Goal: Information Seeking & Learning: Compare options

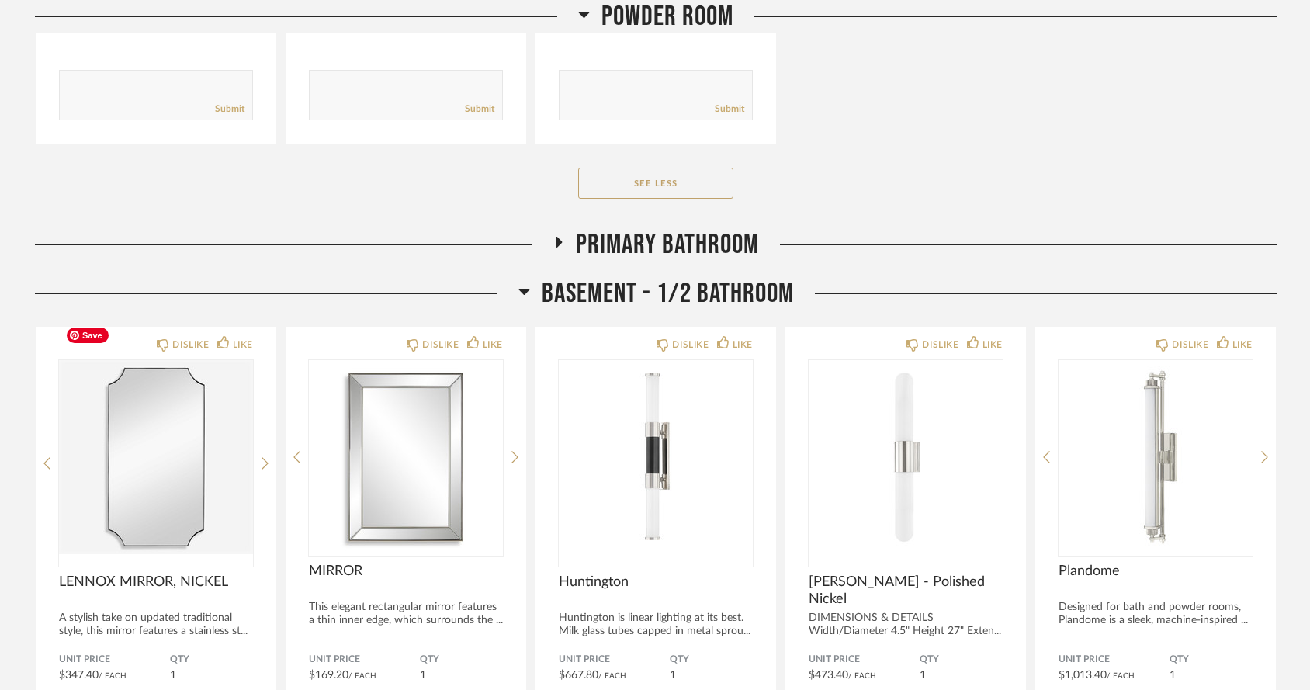
scroll to position [8350, 0]
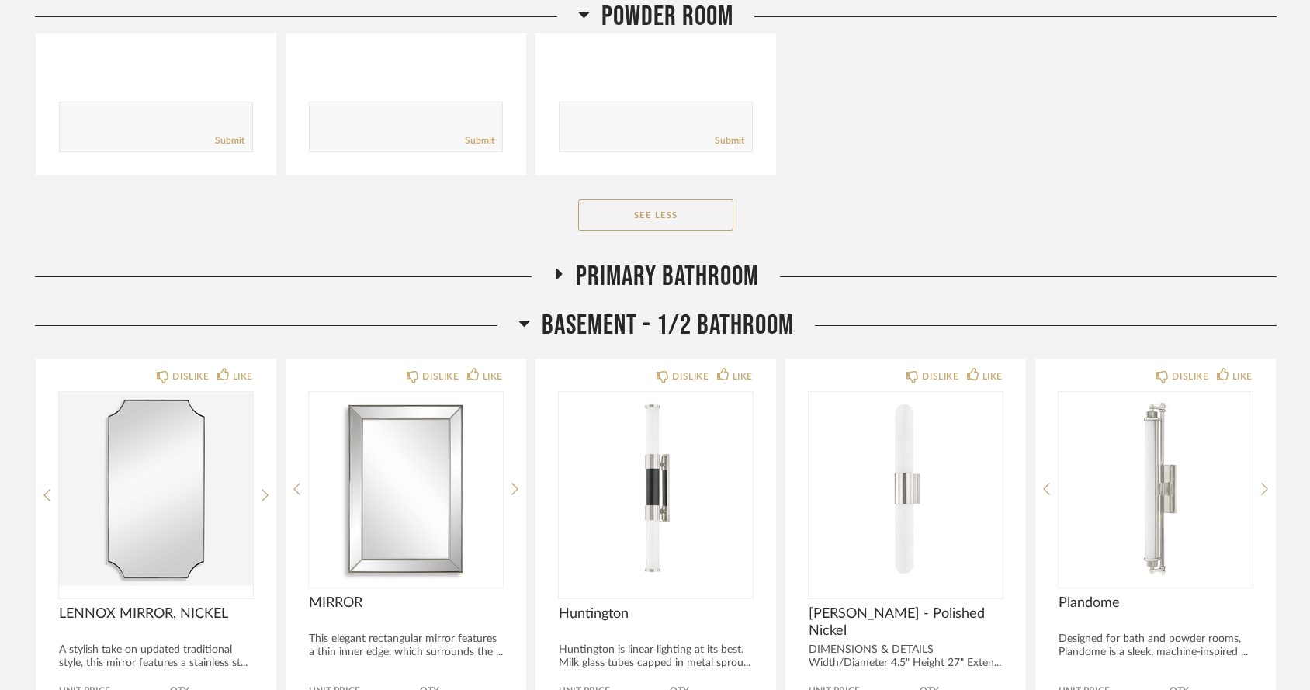
click at [560, 269] on icon at bounding box center [559, 274] width 6 height 11
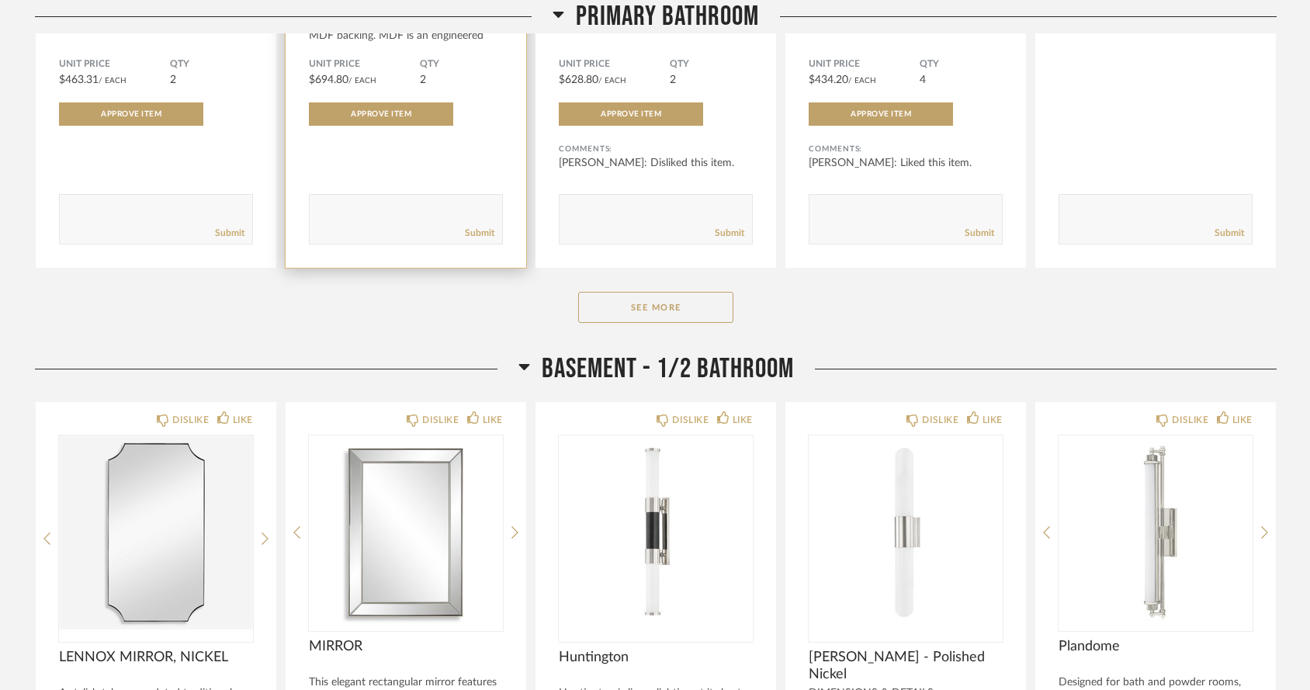
scroll to position [8987, 0]
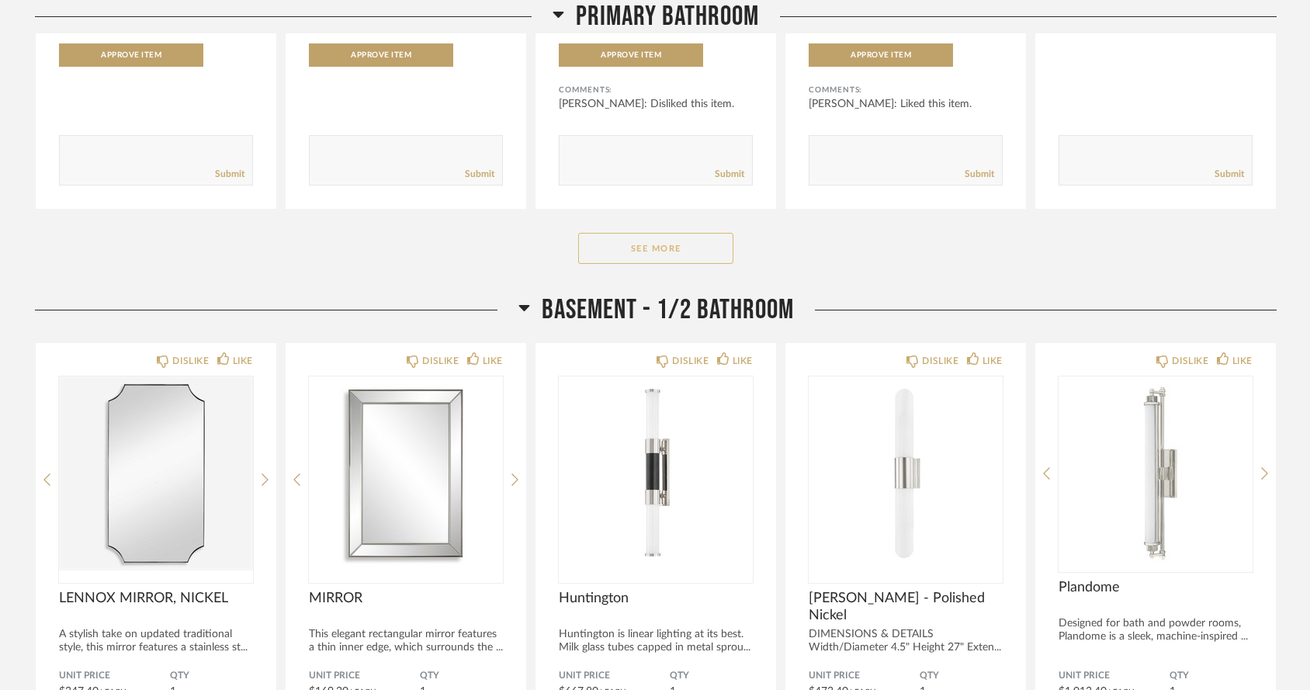
click at [630, 233] on button "See More" at bounding box center [655, 248] width 155 height 31
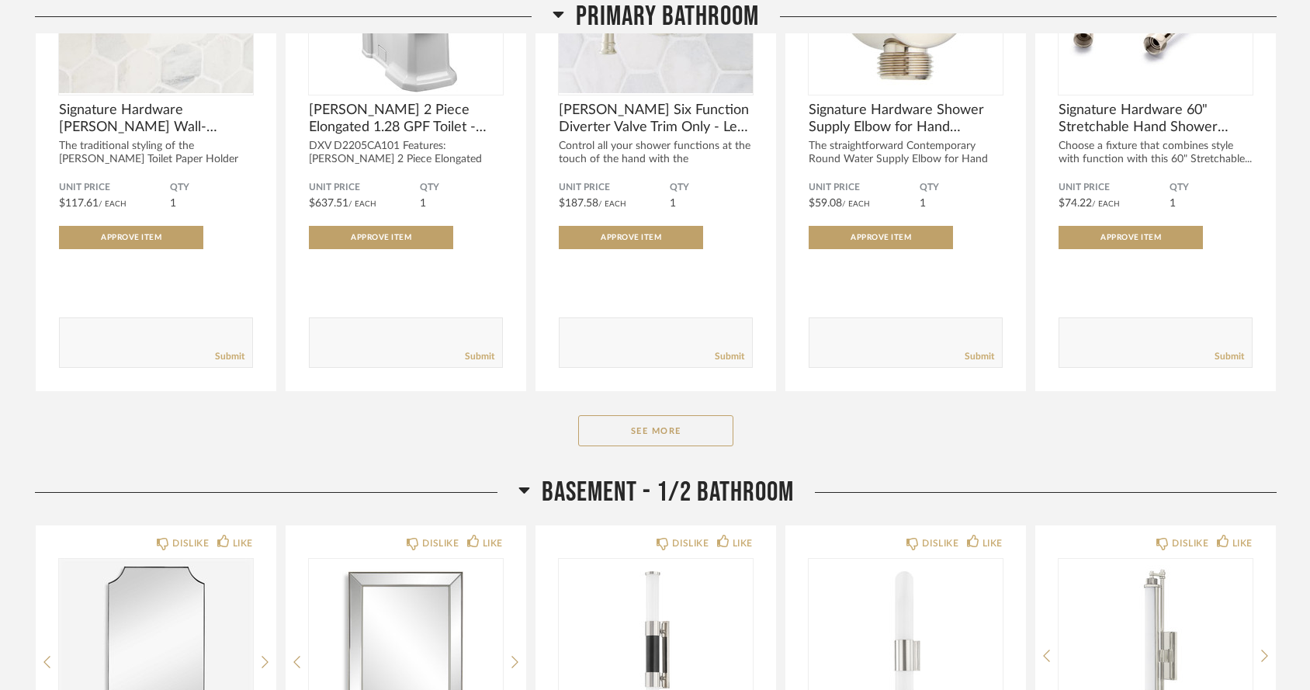
scroll to position [10948, 0]
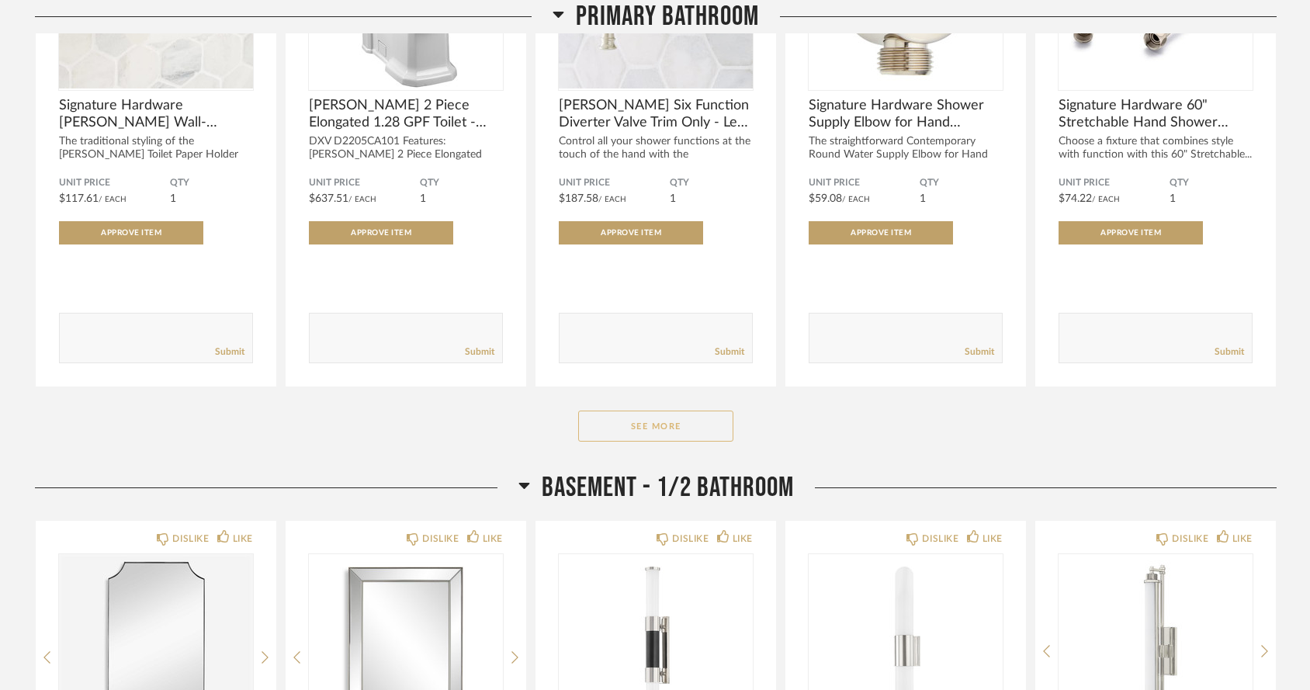
click at [623, 411] on button "See More" at bounding box center [655, 426] width 155 height 31
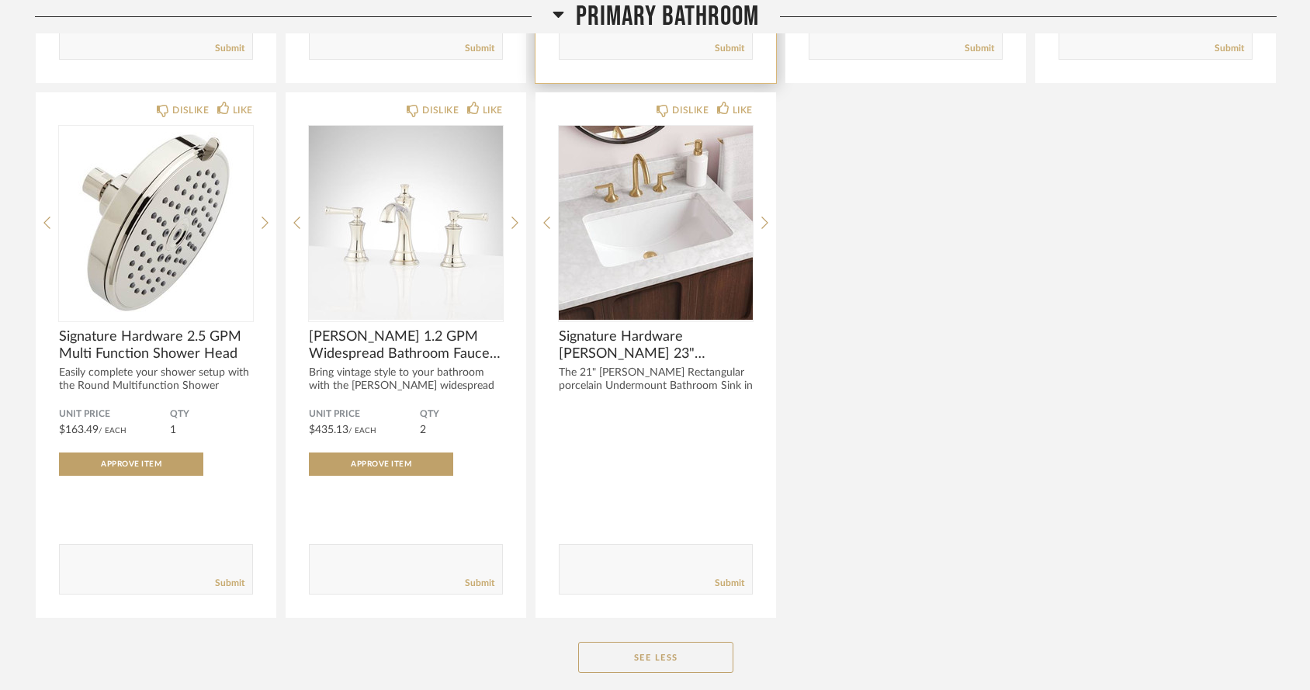
scroll to position [11801, 0]
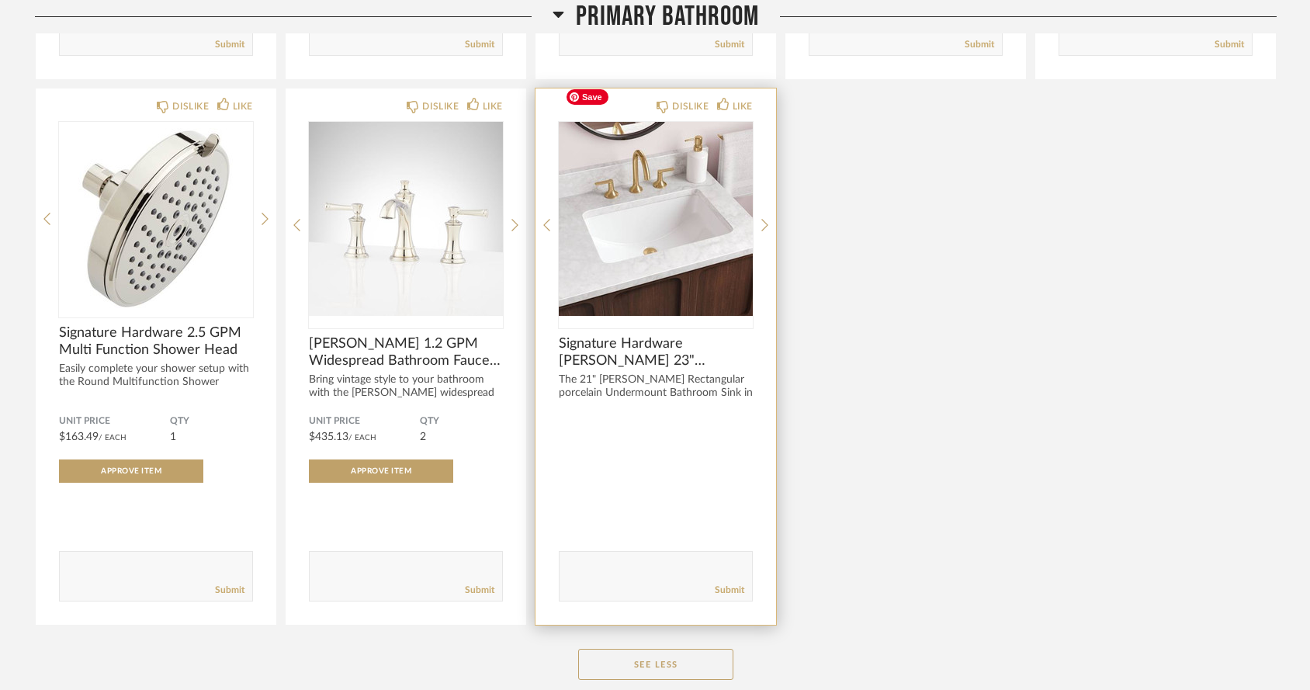
click at [0, 0] on img at bounding box center [0, 0] width 0 height 0
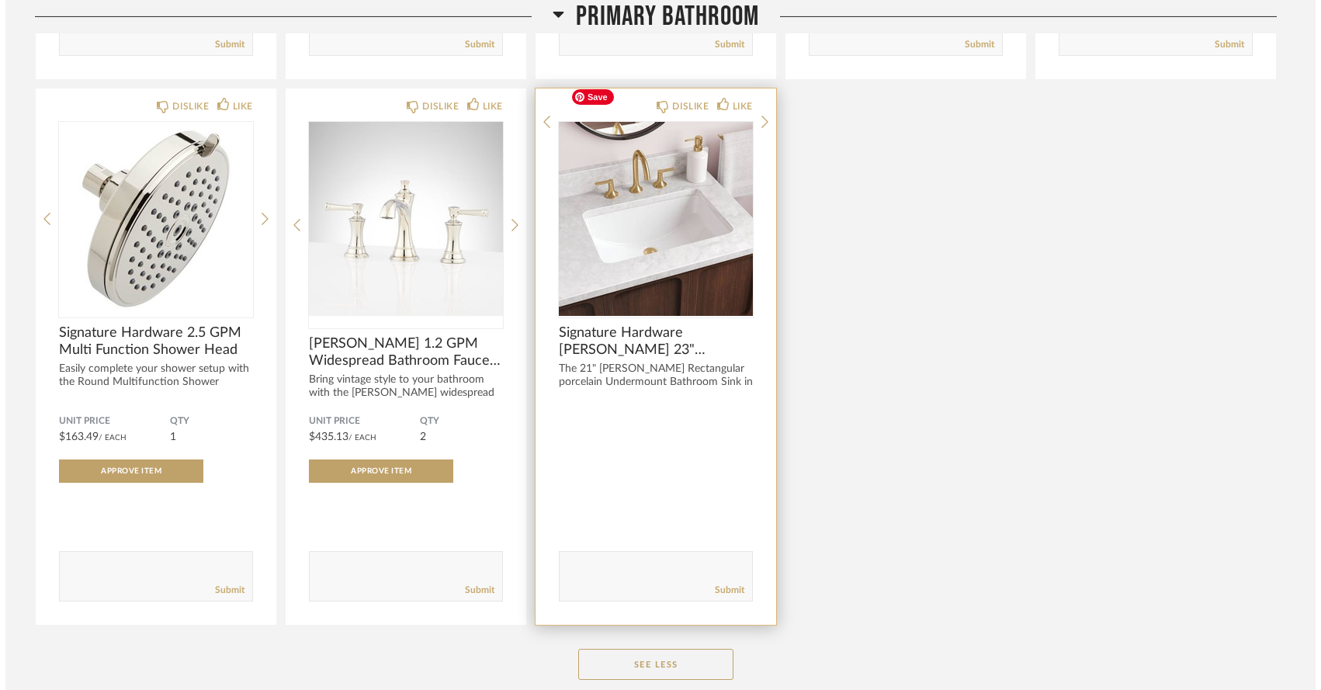
scroll to position [0, 0]
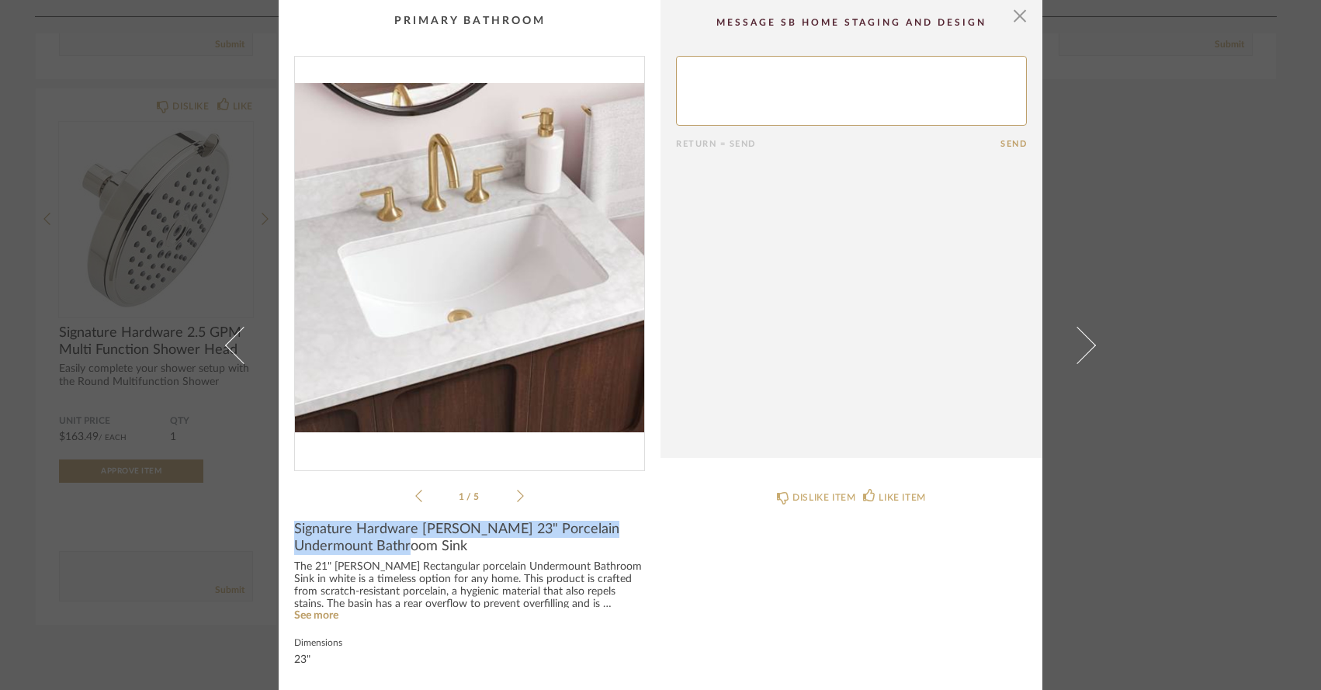
drag, startPoint x: 290, startPoint y: 528, endPoint x: 383, endPoint y: 546, distance: 95.7
click at [383, 546] on span "Signature Hardware [PERSON_NAME] 23" Porcelain Undermount Bathroom Sink" at bounding box center [469, 538] width 351 height 34
copy span "Signature Hardware [PERSON_NAME] 23" Porcelain Undermount Bathroom Sink"
click at [1014, 19] on span "button" at bounding box center [1019, 15] width 31 height 31
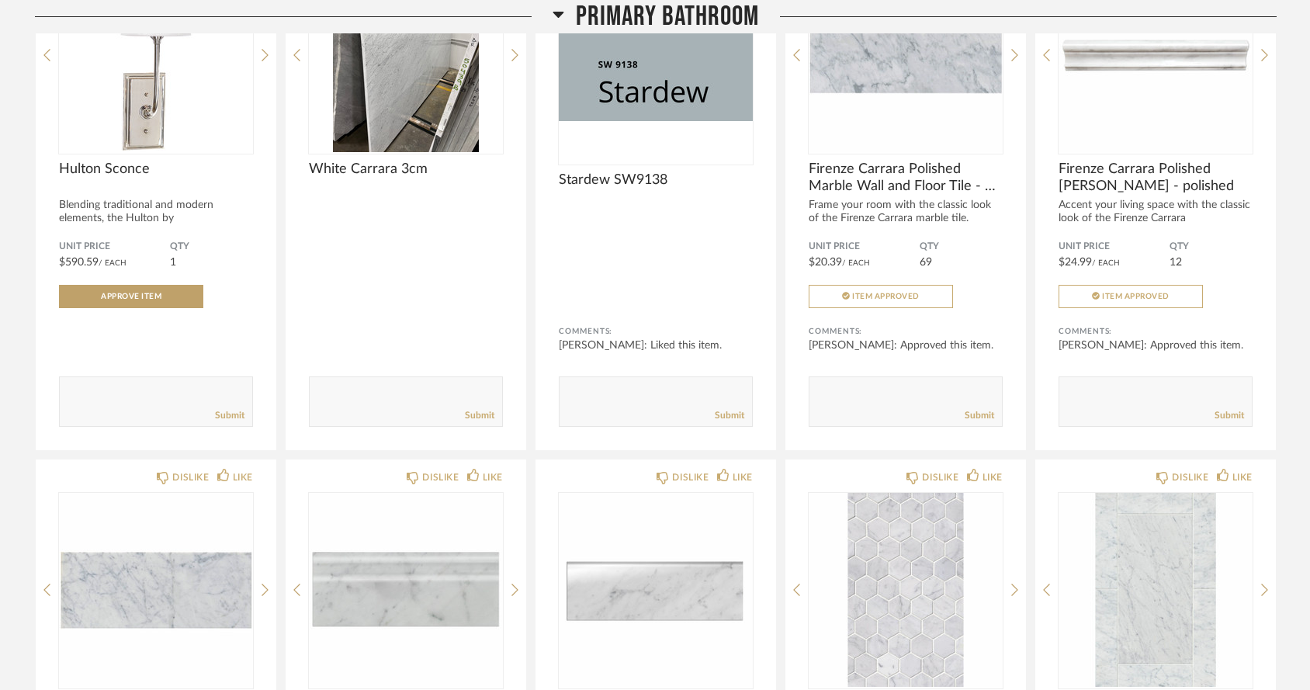
scroll to position [9235, 0]
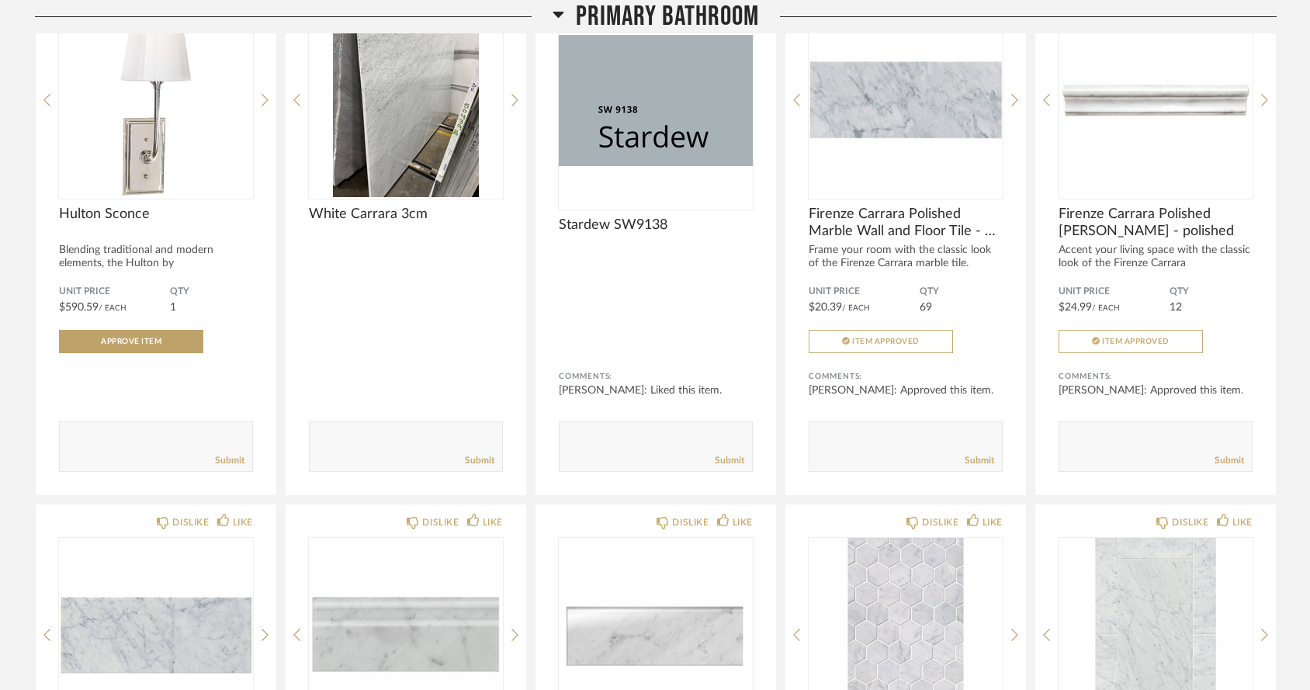
click at [556, 16] on icon at bounding box center [559, 14] width 12 height 19
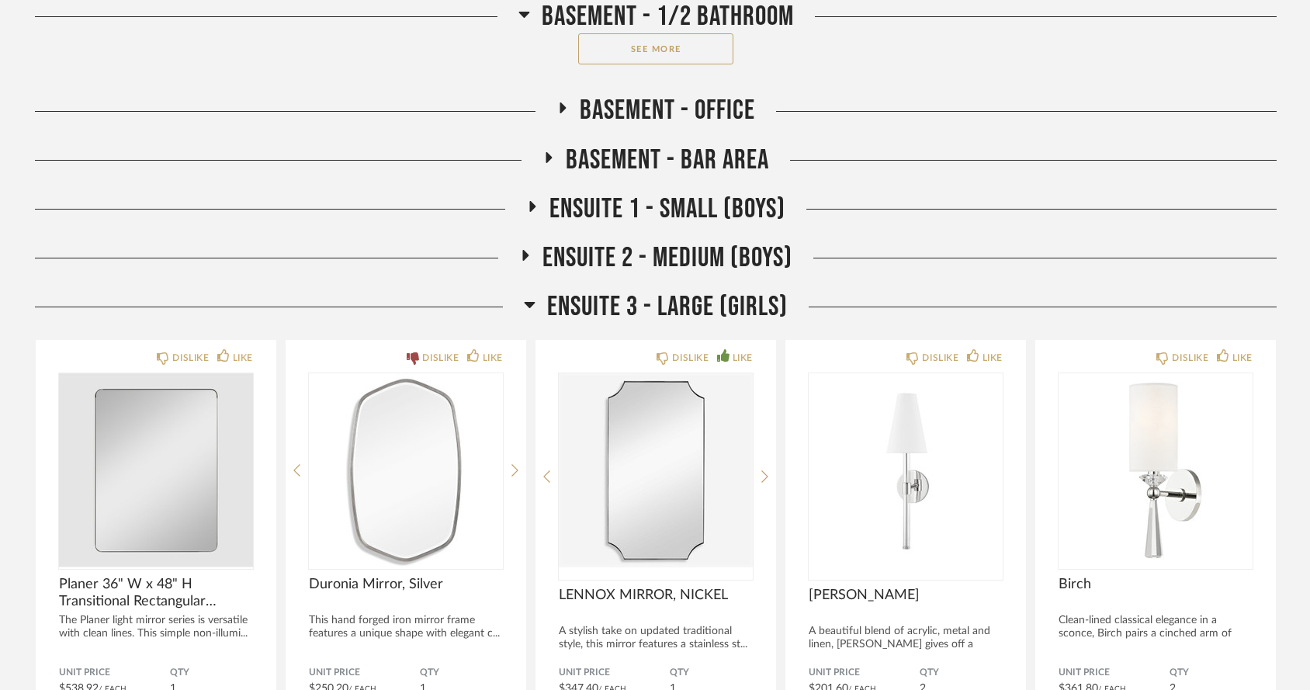
click at [528, 200] on icon at bounding box center [532, 206] width 19 height 12
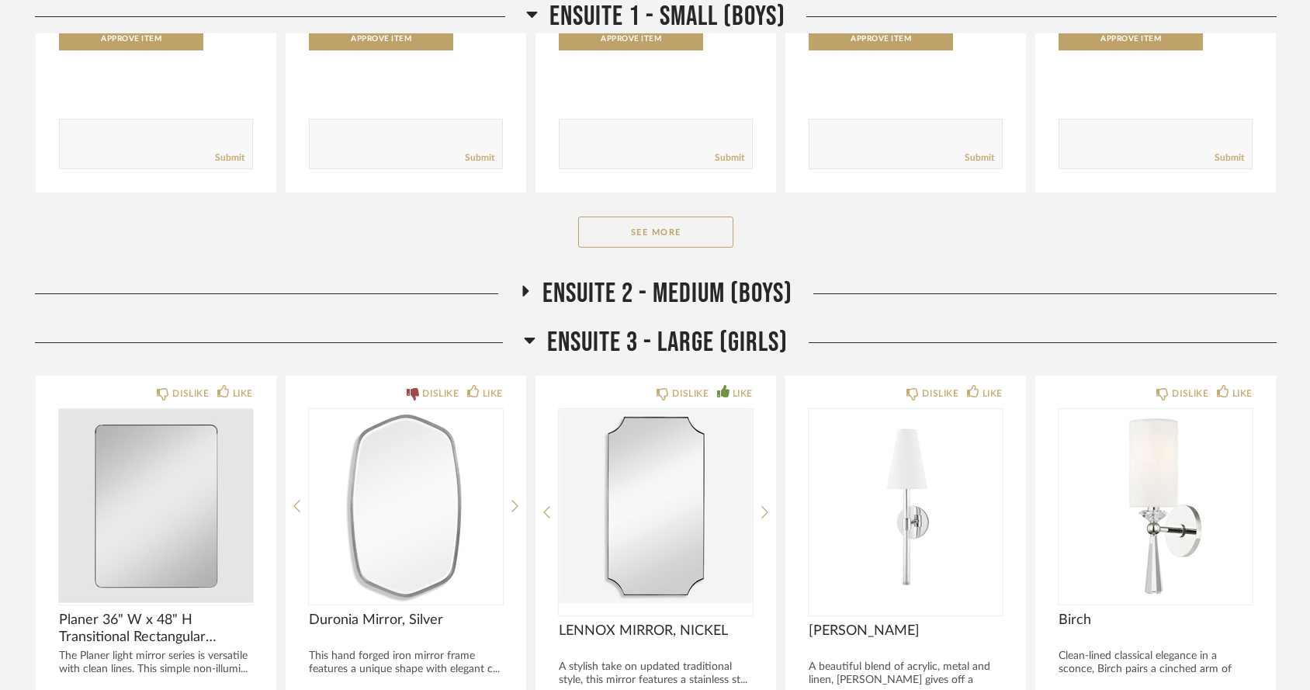
scroll to position [9814, 0]
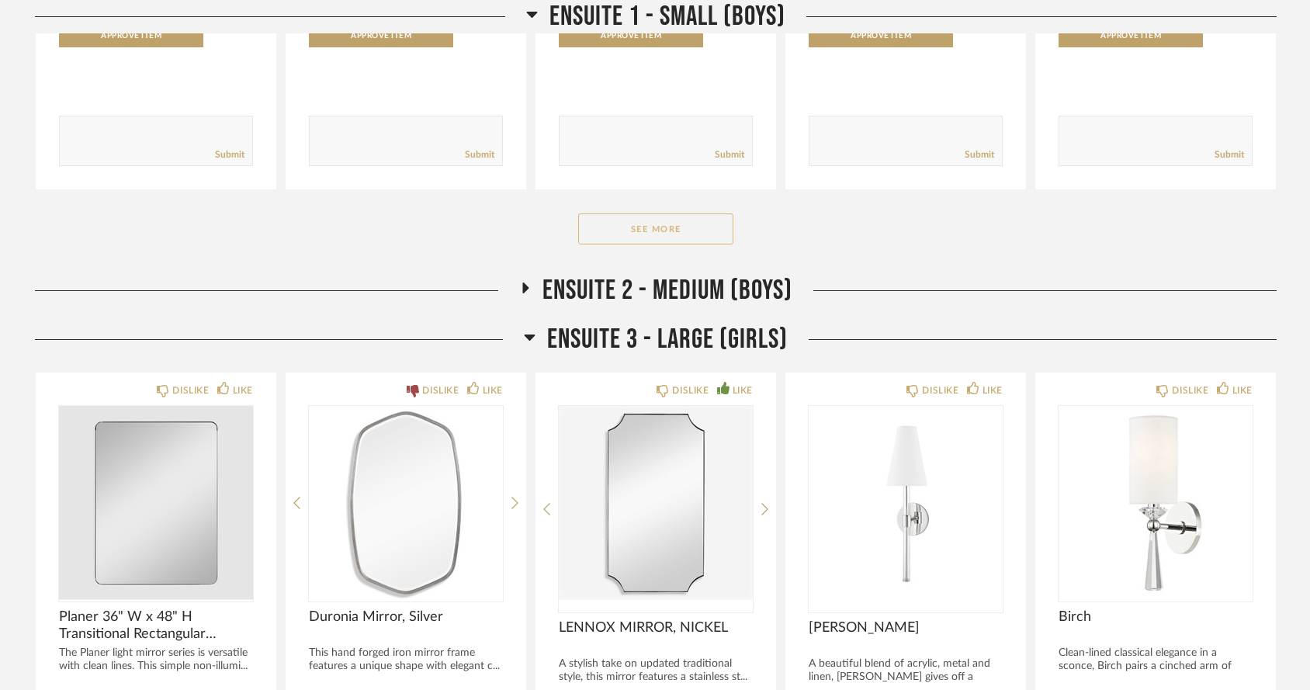
click at [605, 213] on button "See More" at bounding box center [655, 228] width 155 height 31
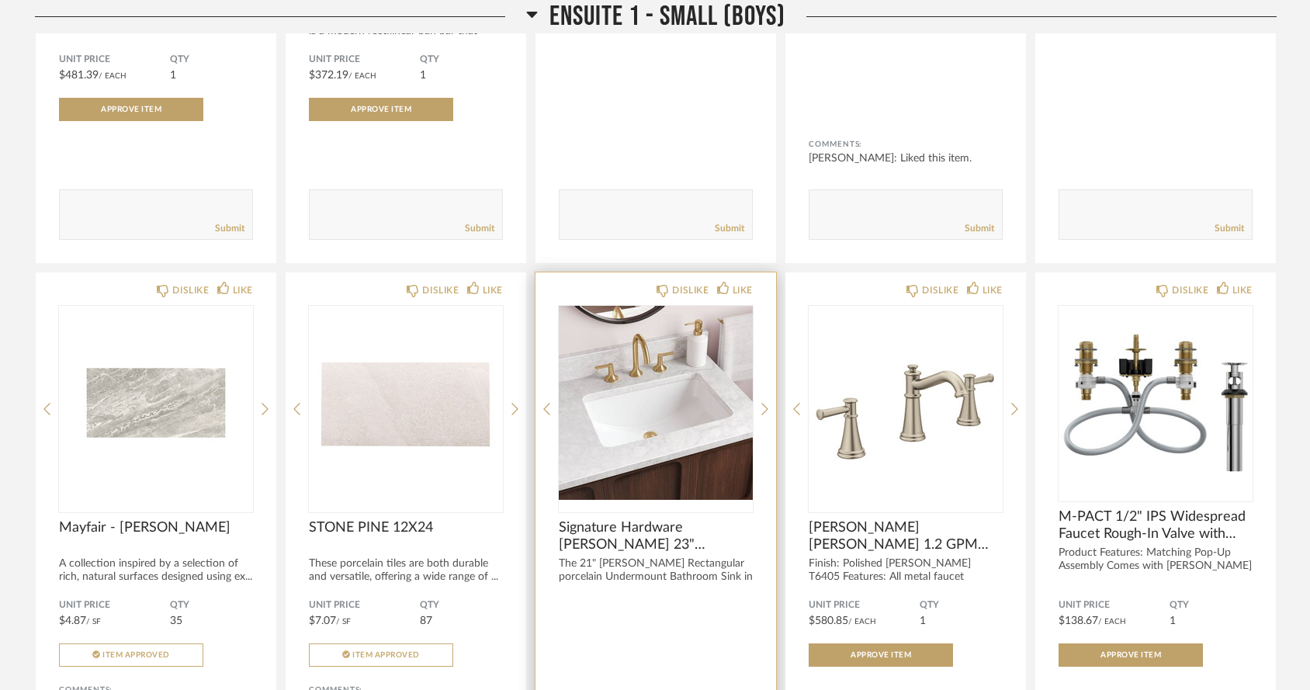
scroll to position [10290, 0]
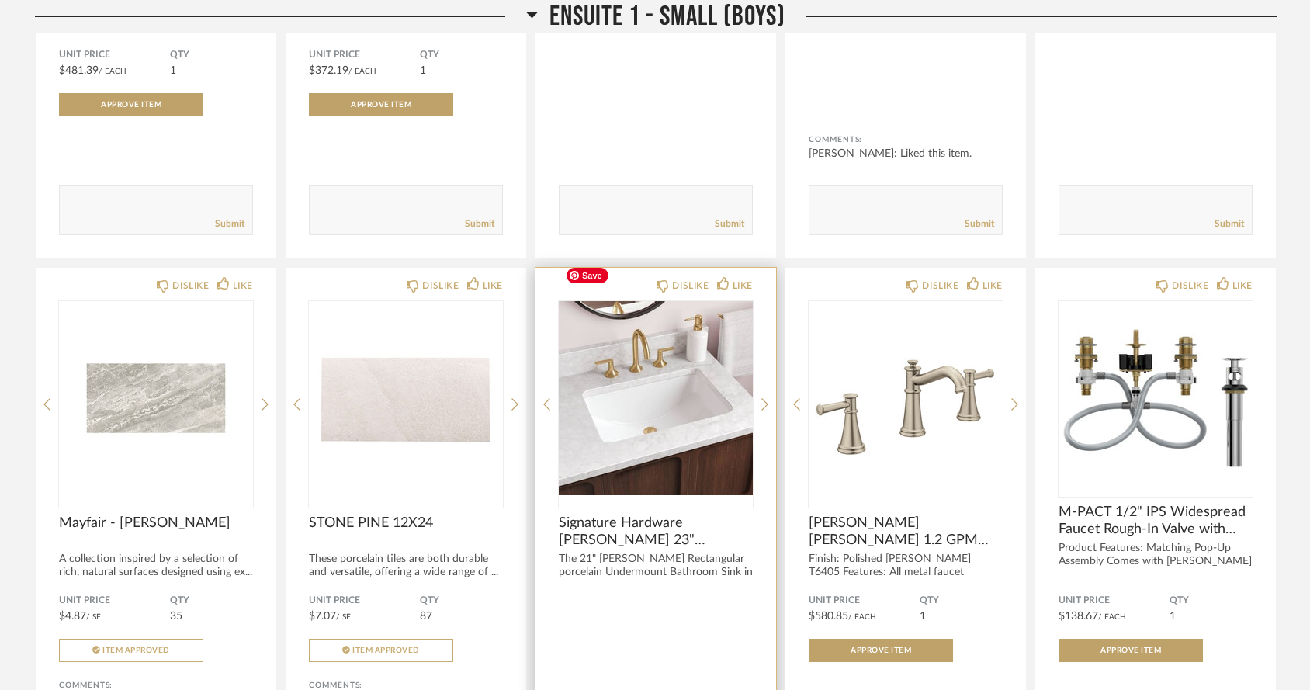
click at [660, 418] on img "0" at bounding box center [656, 398] width 194 height 194
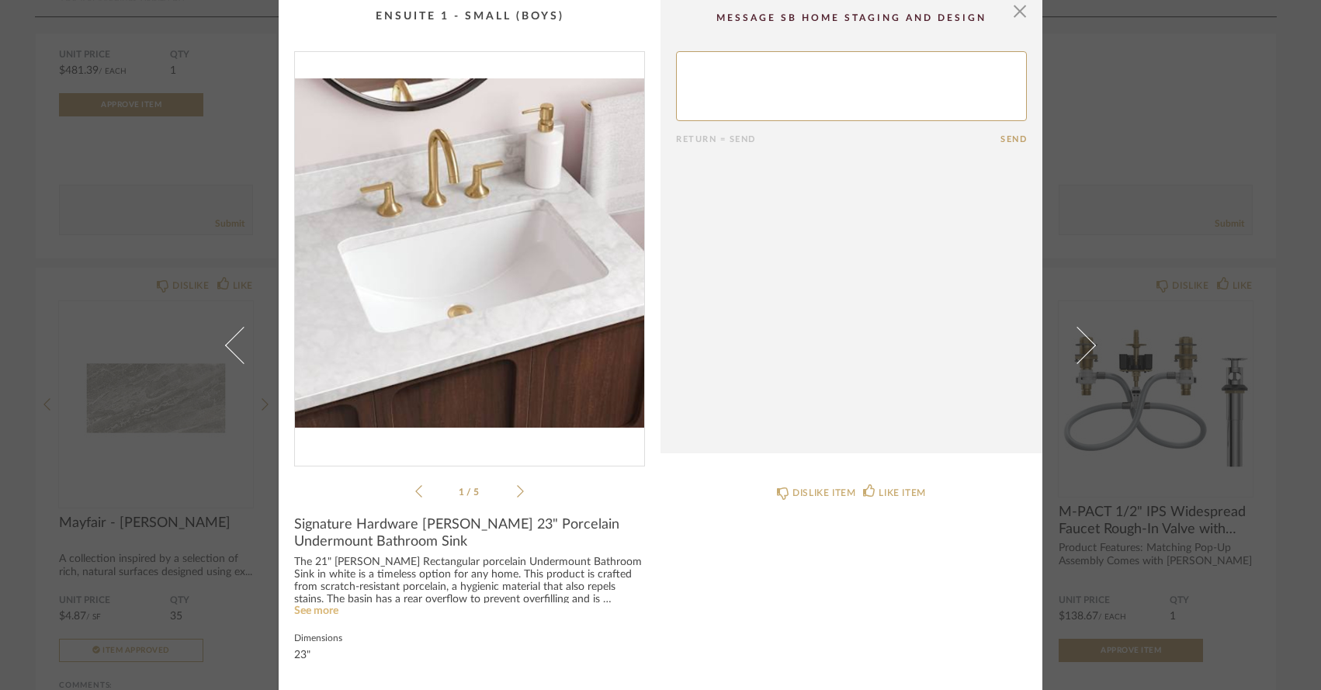
scroll to position [4, 0]
click at [310, 609] on link "See more" at bounding box center [316, 611] width 44 height 11
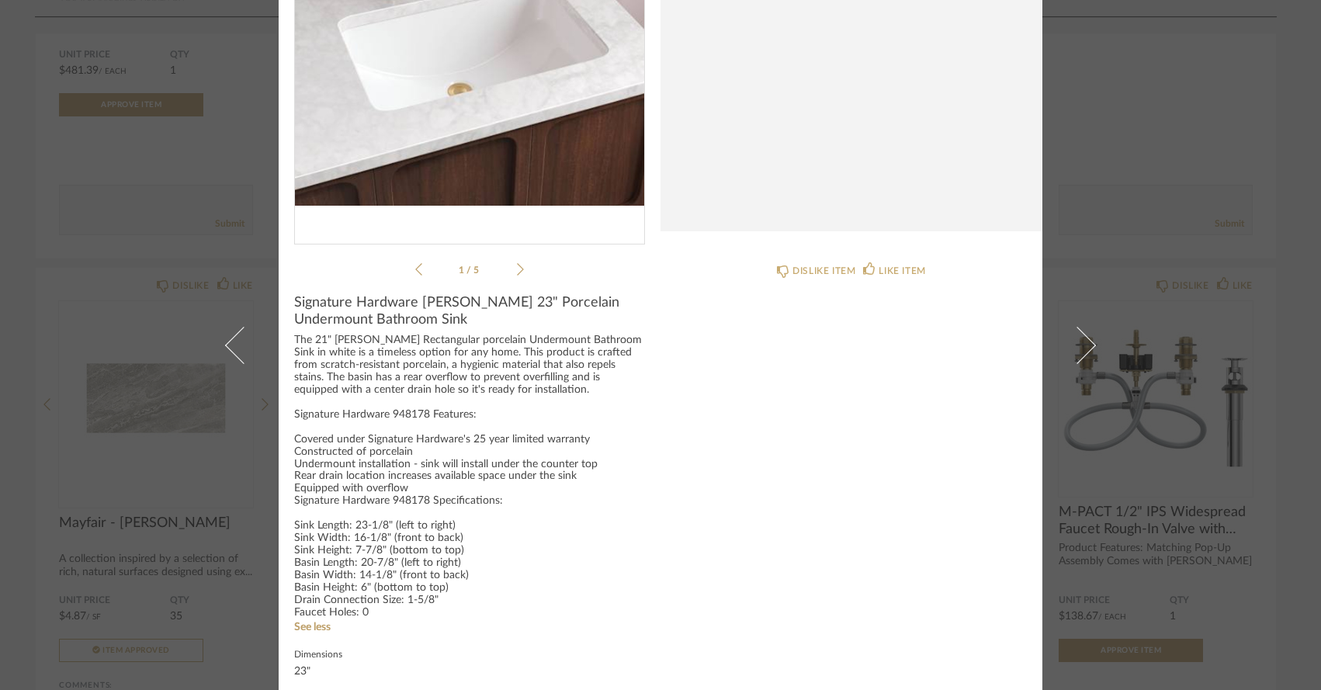
scroll to position [225, 0]
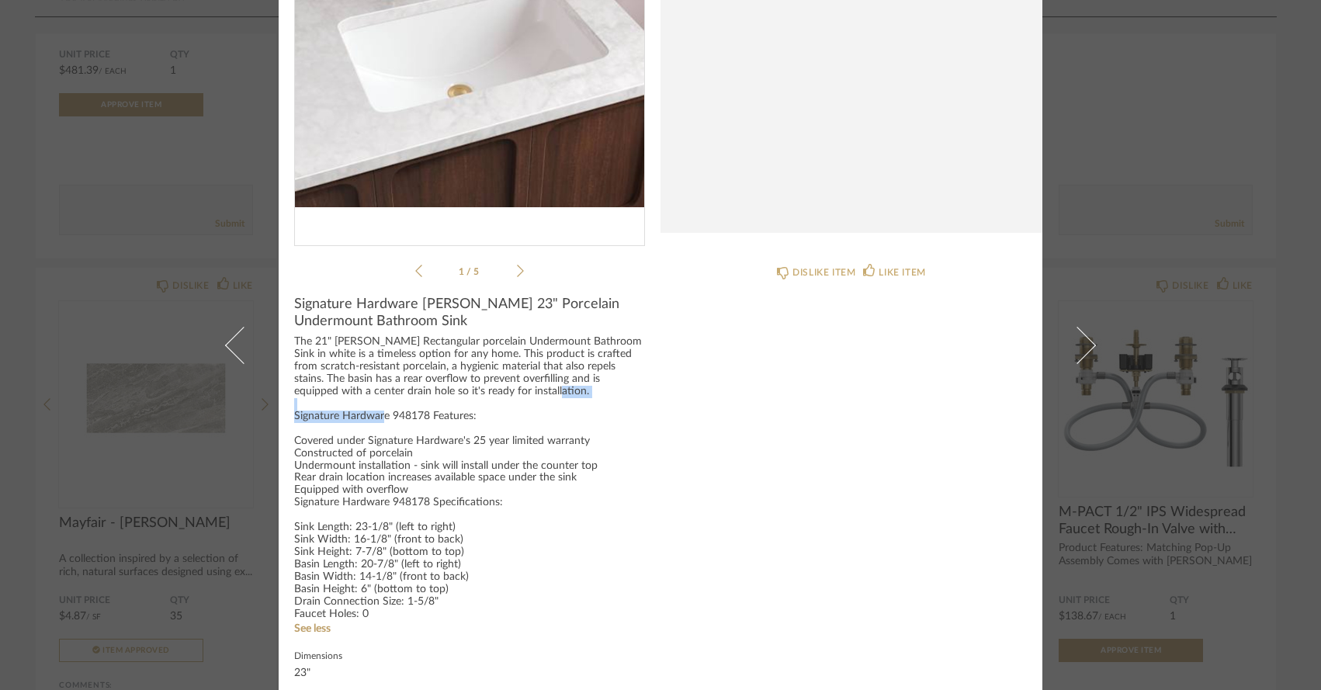
drag, startPoint x: 290, startPoint y: 413, endPoint x: 423, endPoint y: 411, distance: 132.7
click at [423, 411] on div "The 21" [PERSON_NAME] Rectangular porcelain Undermount Bathroom Sink in white i…" at bounding box center [469, 478] width 351 height 285
copy div "Signature Hardware 948178"
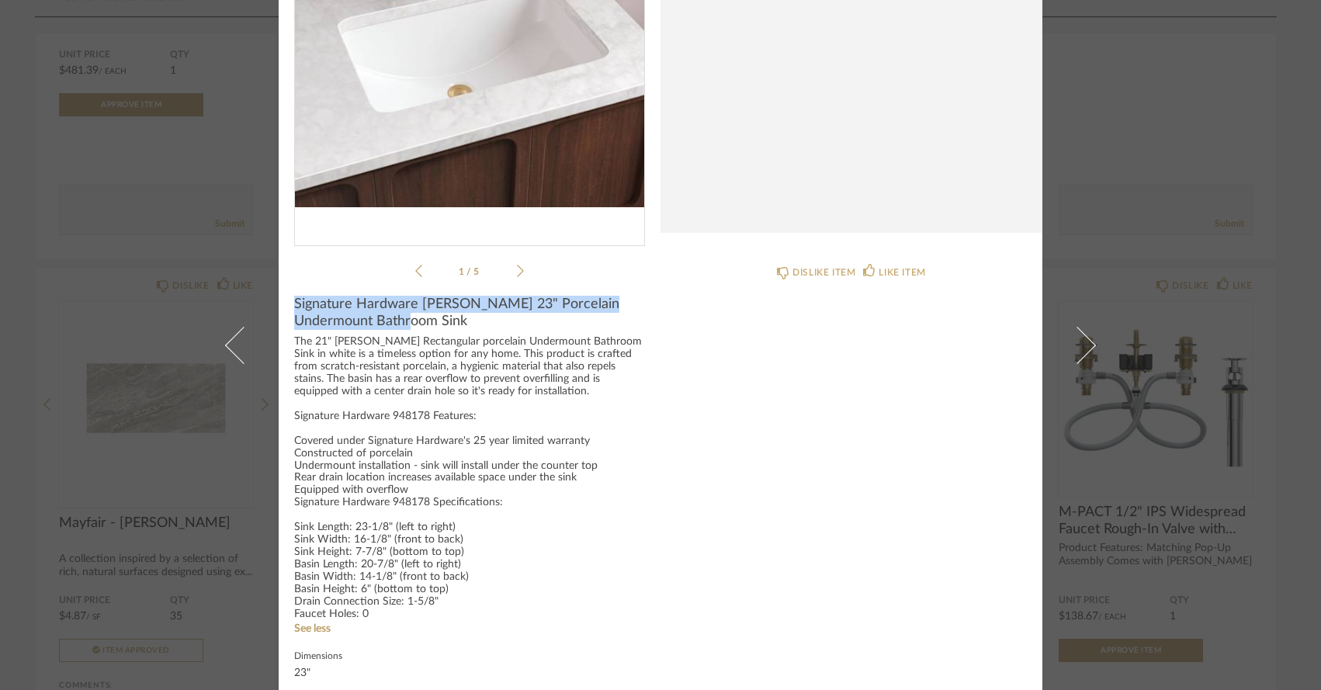
drag, startPoint x: 288, startPoint y: 302, endPoint x: 394, endPoint y: 324, distance: 107.9
click at [394, 324] on cpp-summary-info "Signature Hardware [PERSON_NAME] 23" Porcelain Undermount Bathroom Sink The 21"…" at bounding box center [470, 486] width 382 height 412
copy span "Signature Hardware [PERSON_NAME] 23" Porcelain Undermount Bathroom Sink"
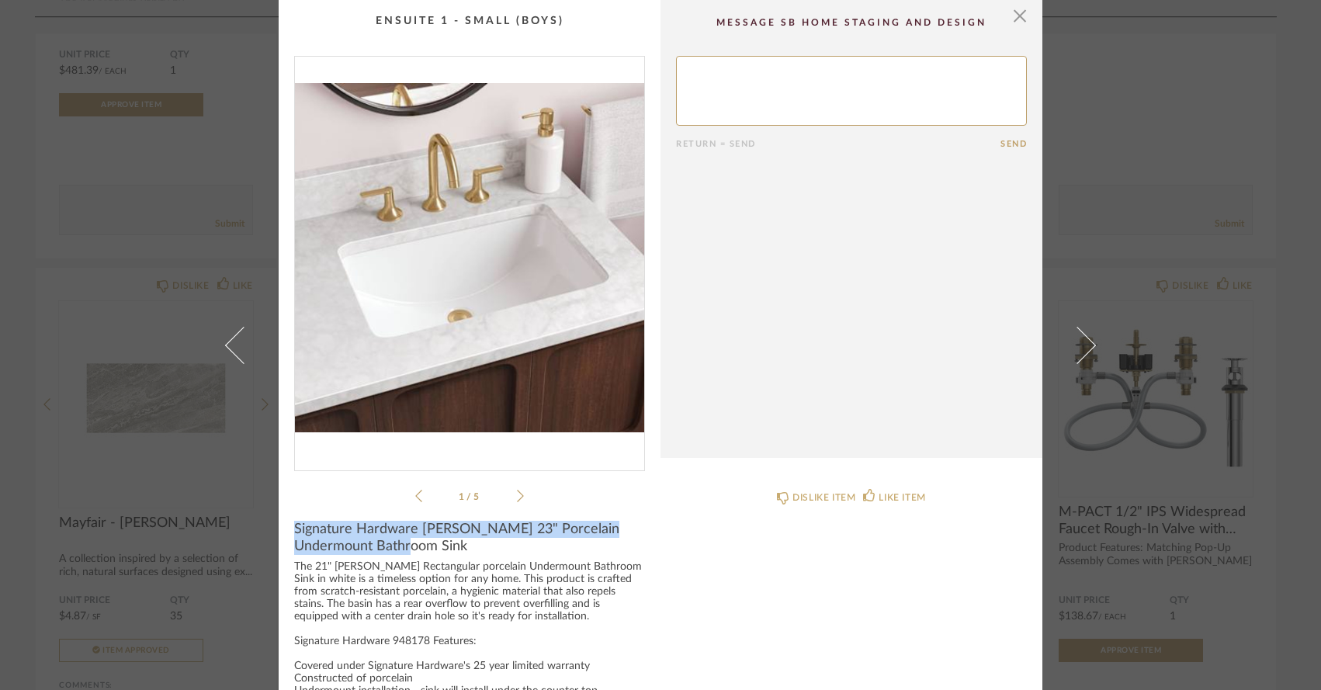
scroll to position [0, 0]
click at [1018, 19] on span "button" at bounding box center [1019, 15] width 31 height 31
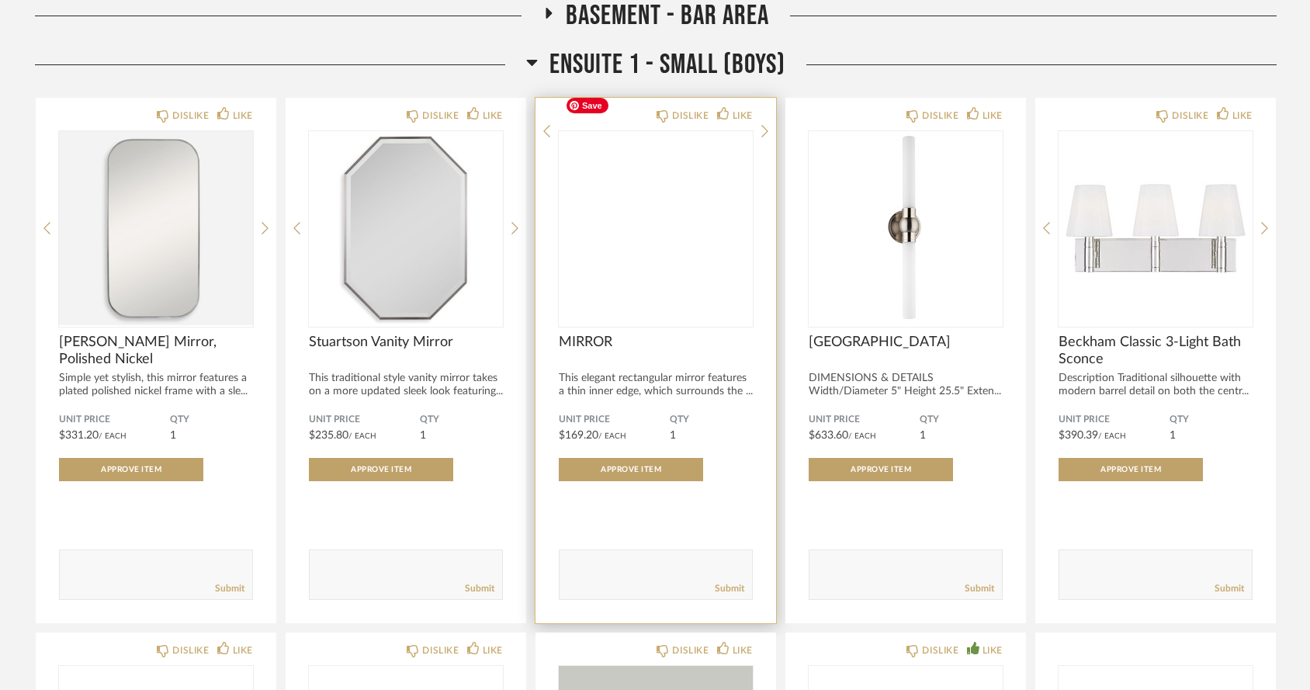
scroll to position [9376, 0]
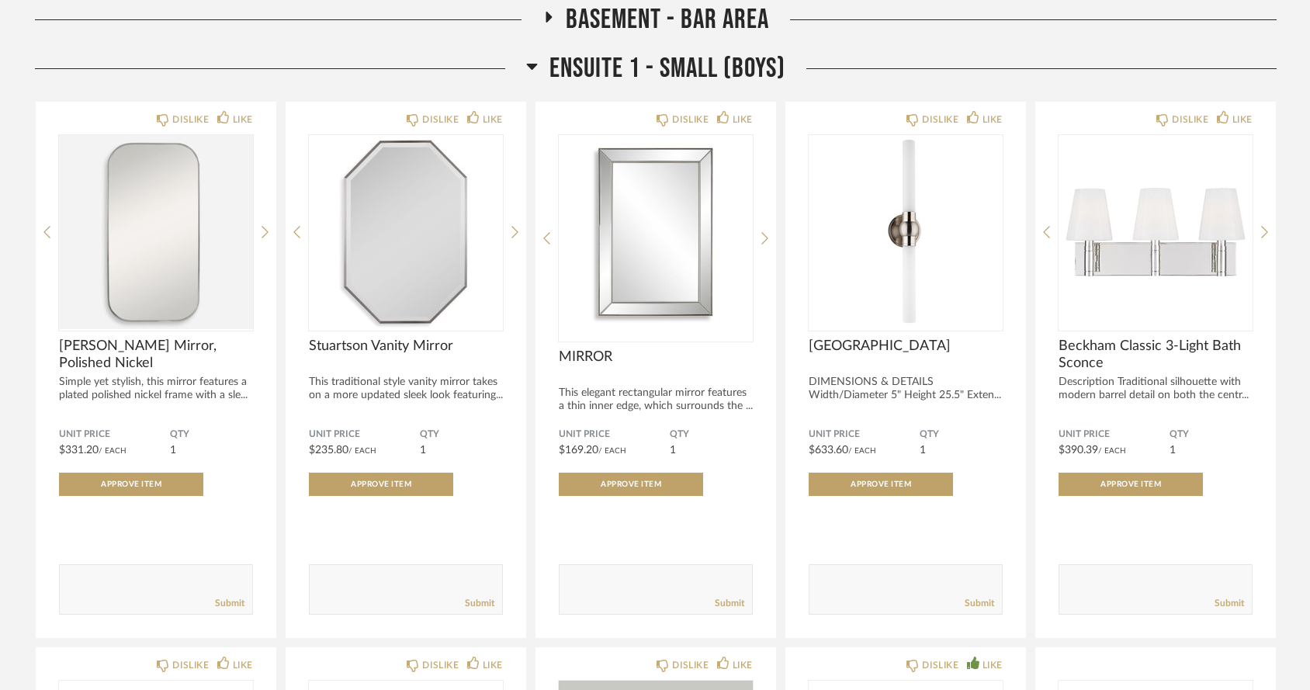
click at [531, 64] on icon at bounding box center [532, 67] width 11 height 6
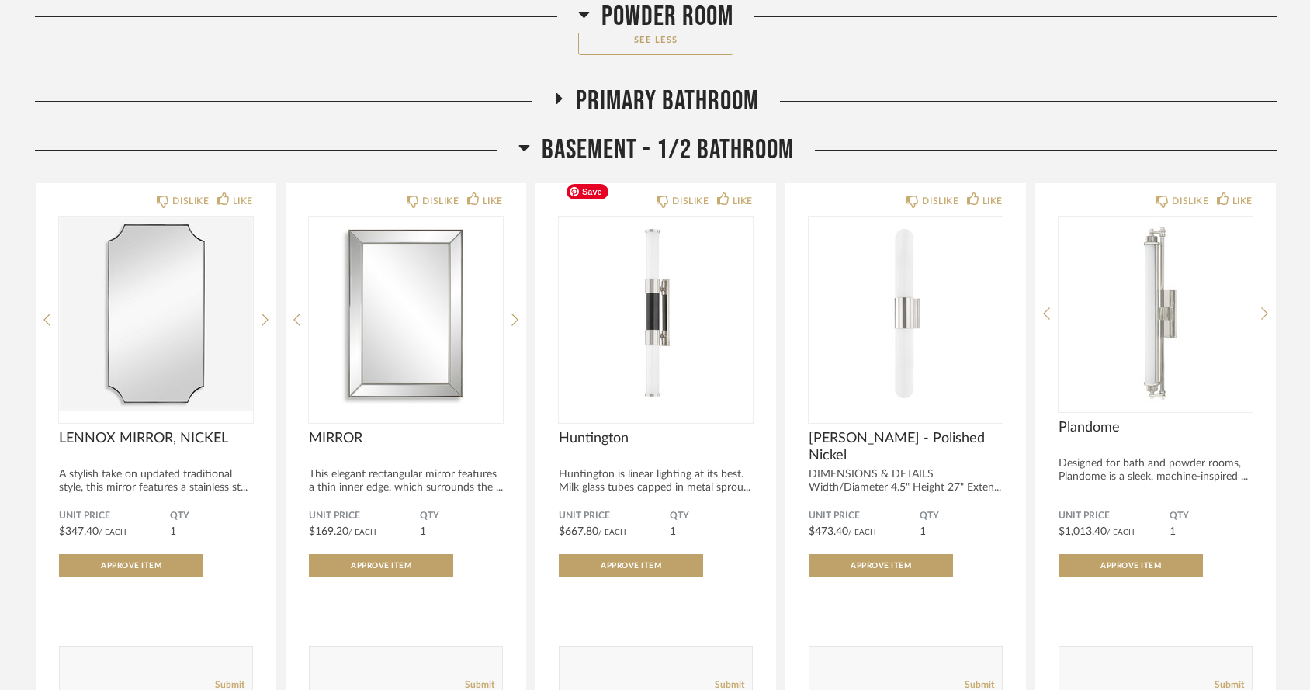
scroll to position [8515, 0]
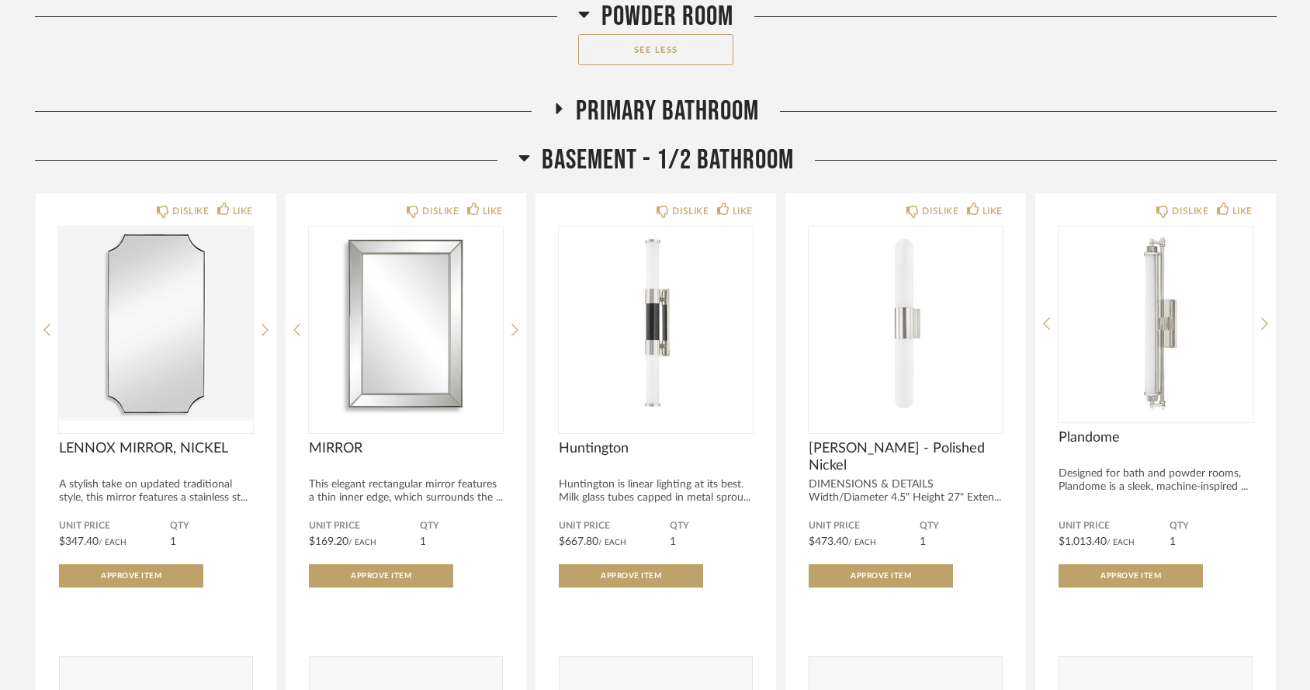
click at [520, 148] on icon at bounding box center [524, 157] width 12 height 19
